Goal: Communication & Community: Answer question/provide support

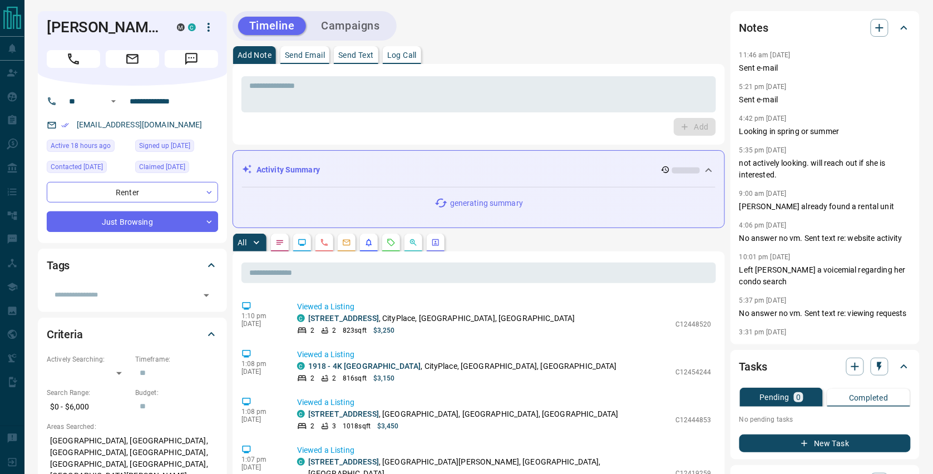
click at [320, 51] on p "Send Email" at bounding box center [305, 55] width 40 height 8
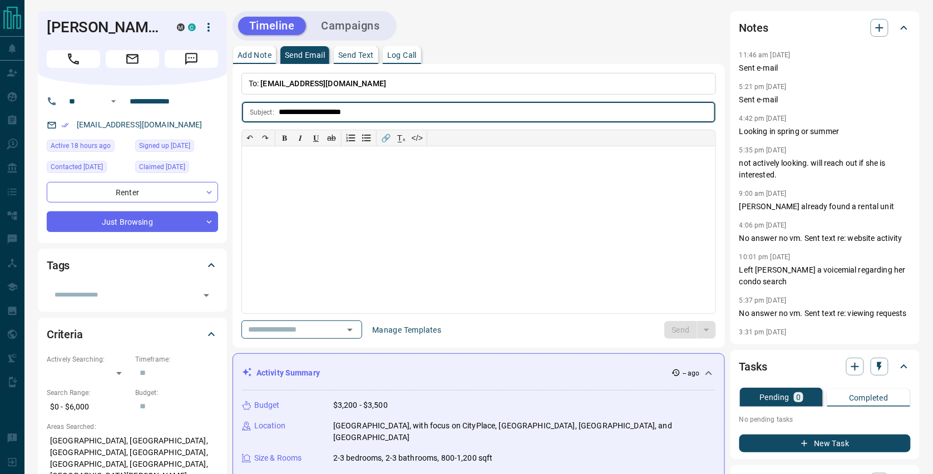
type input "**********"
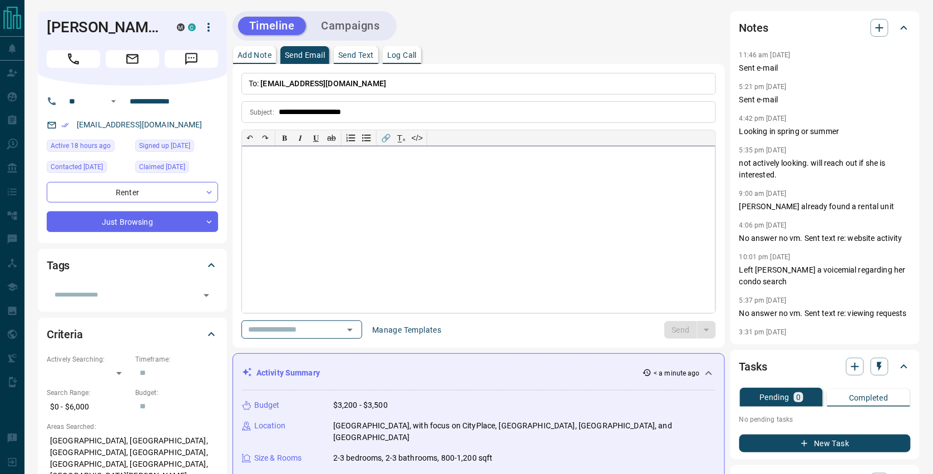
paste div
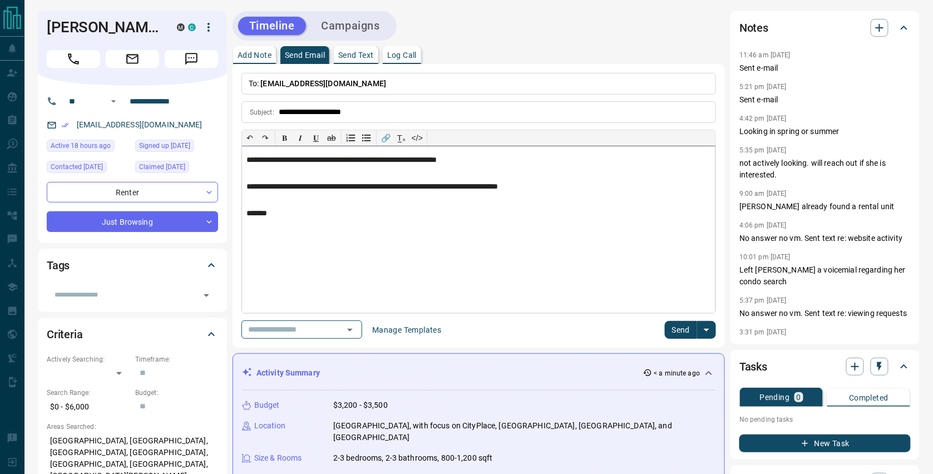
click at [242, 156] on div "**********" at bounding box center [478, 229] width 473 height 167
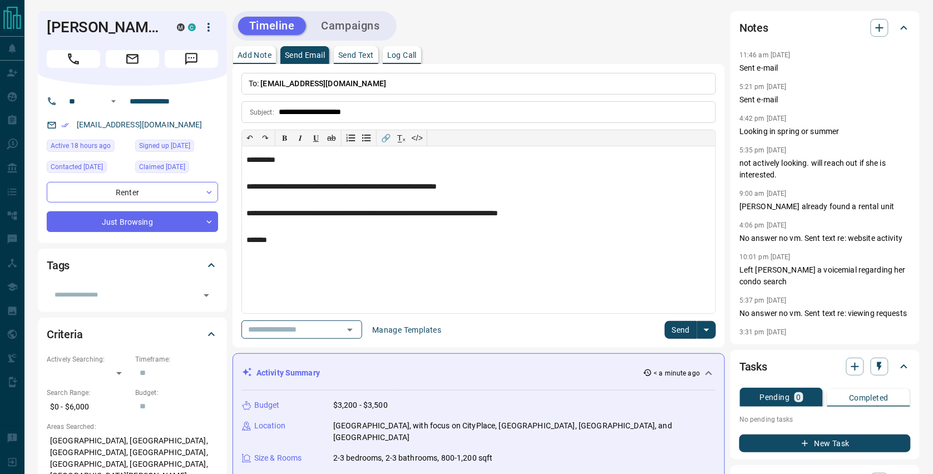
click at [666, 326] on button "Send" at bounding box center [681, 330] width 33 height 18
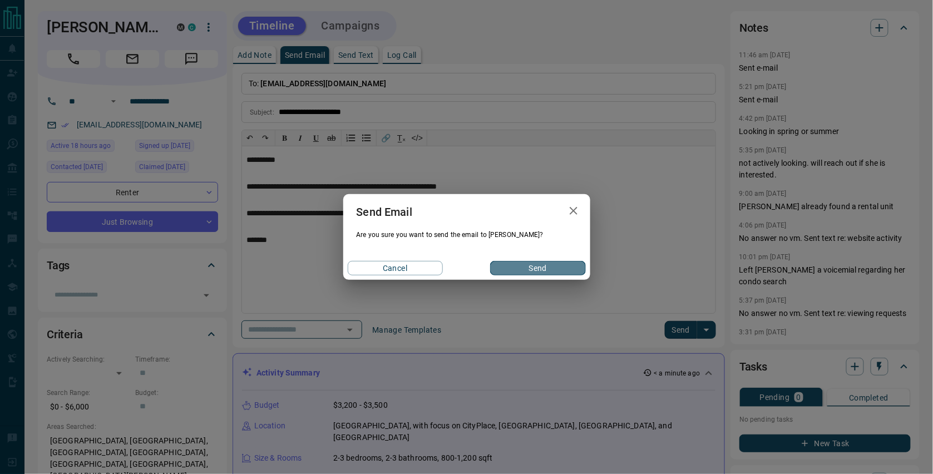
click at [555, 262] on button "Send" at bounding box center [537, 268] width 95 height 14
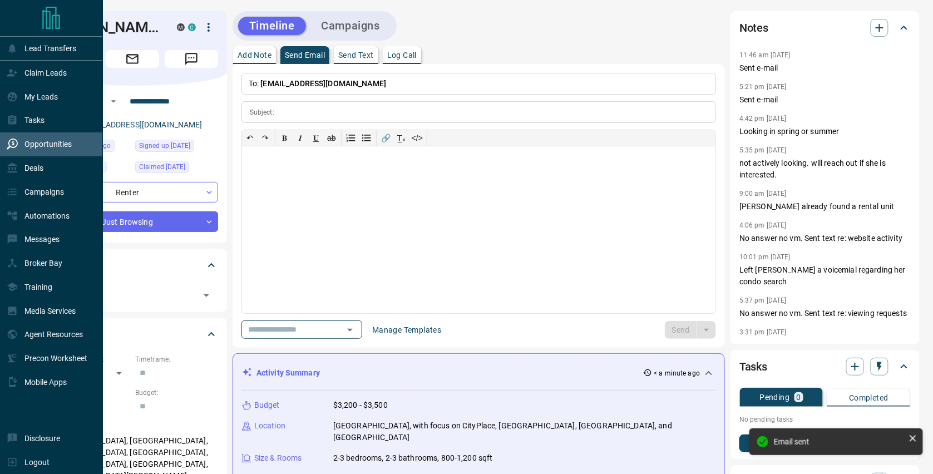
click at [34, 135] on div "Opportunities" at bounding box center [51, 144] width 103 height 24
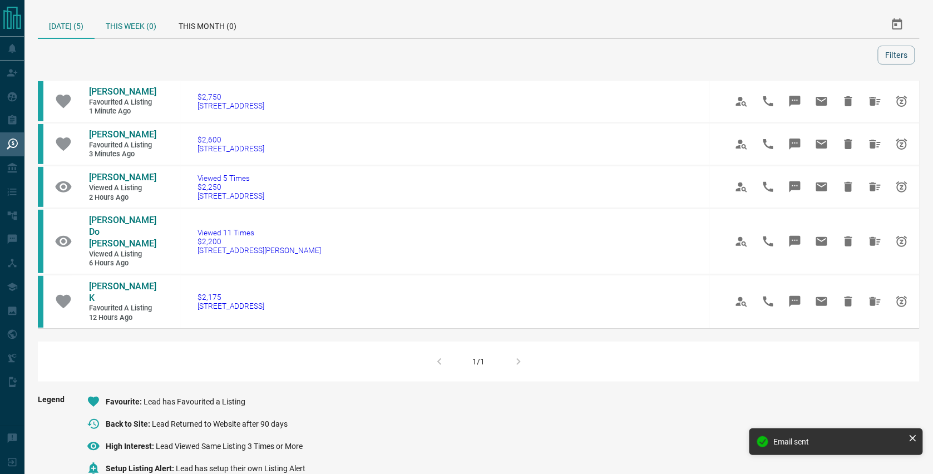
click at [164, 21] on div "This Week (0)" at bounding box center [131, 24] width 73 height 27
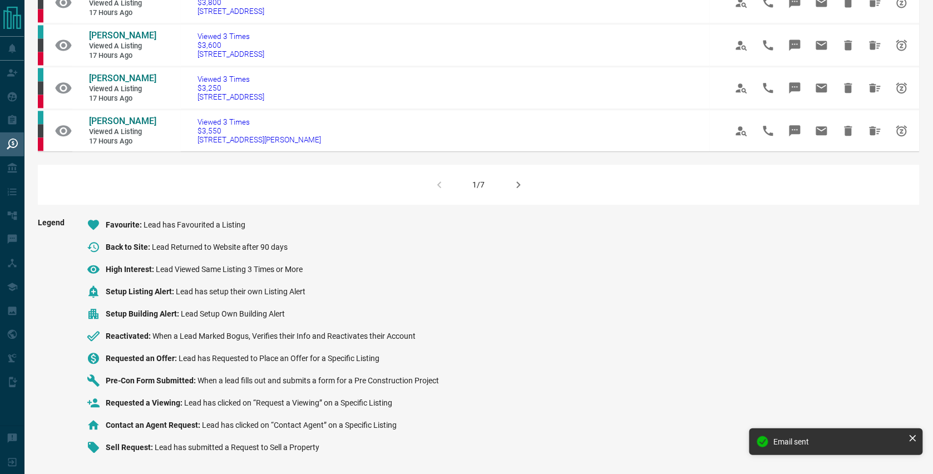
scroll to position [968, 0]
click at [518, 178] on icon "button" at bounding box center [518, 184] width 13 height 13
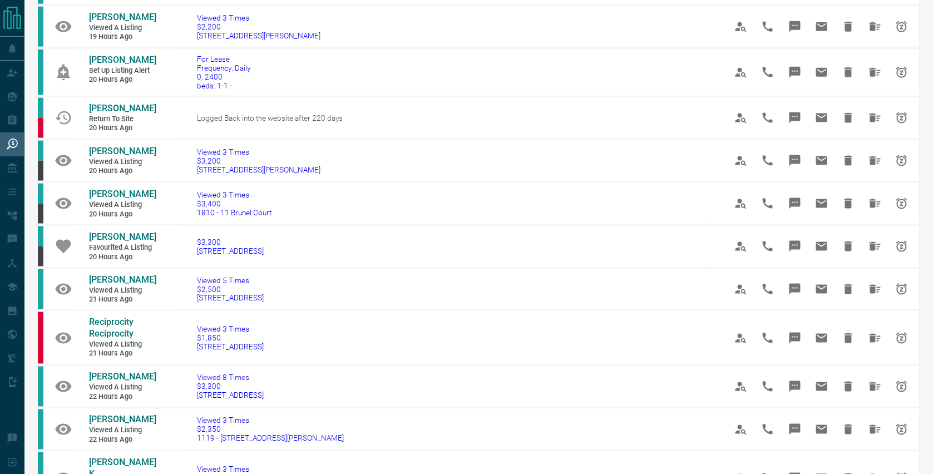
scroll to position [517, 0]
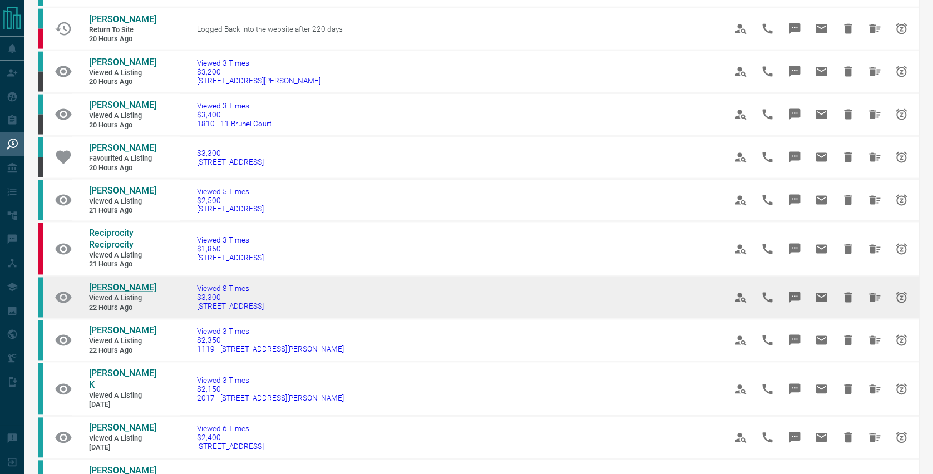
click at [116, 283] on span "[PERSON_NAME]" at bounding box center [122, 288] width 67 height 11
